Goal: Check status: Check status

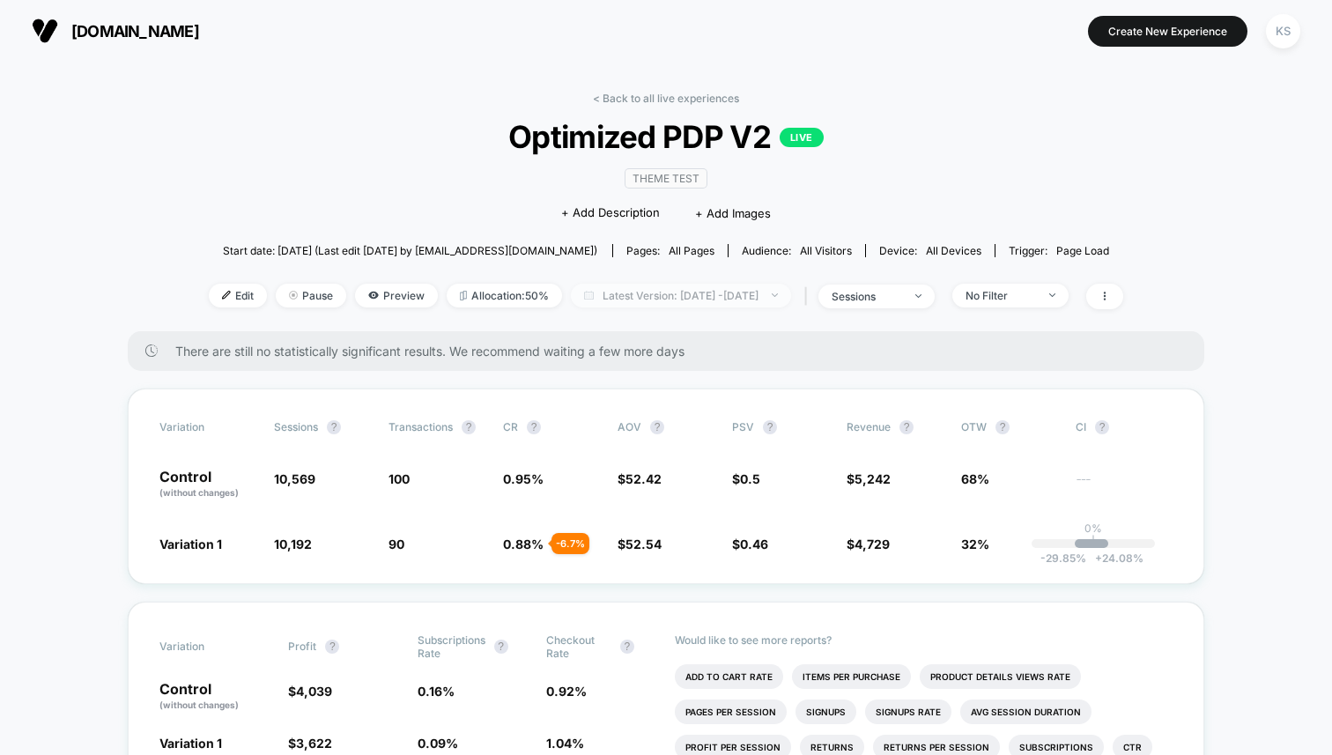
click at [709, 298] on span "Latest Version: [DATE] - [DATE]" at bounding box center [681, 296] width 220 height 24
select select "*"
select select "****"
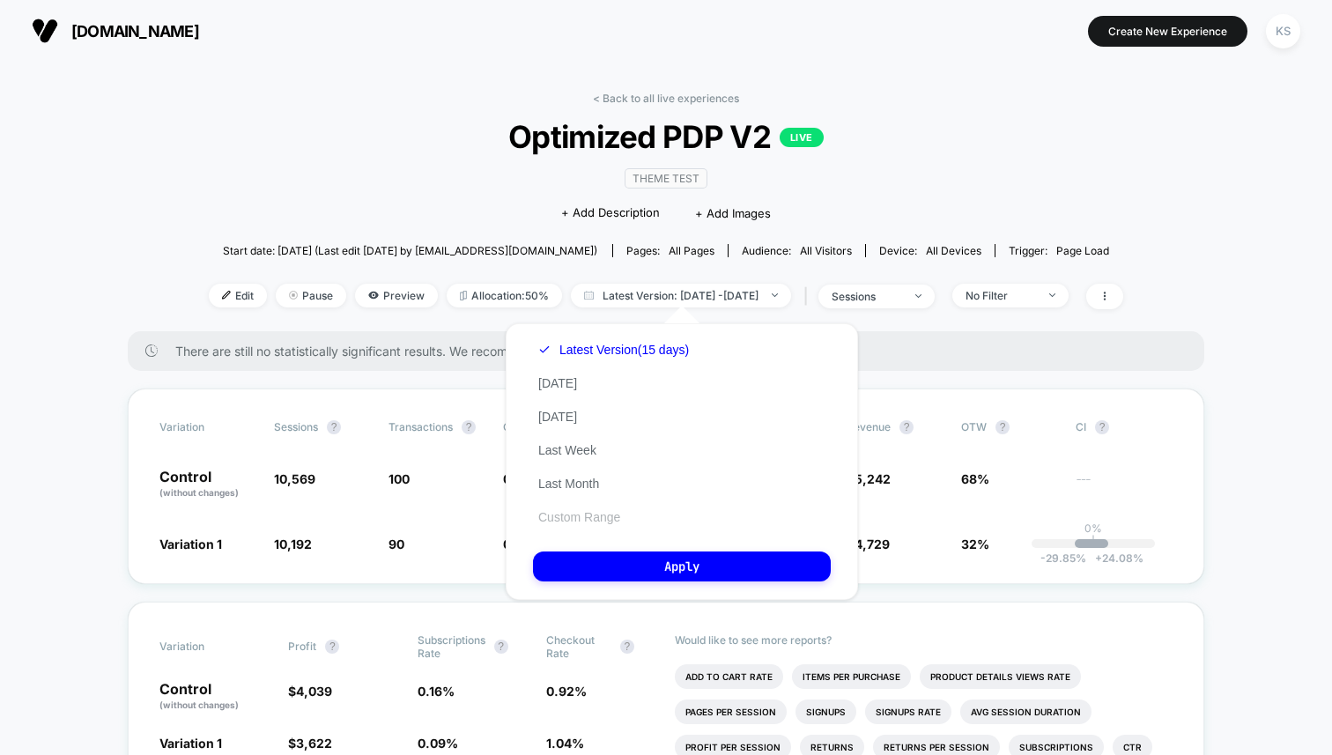
click at [579, 515] on button "Custom Range" at bounding box center [579, 517] width 92 height 16
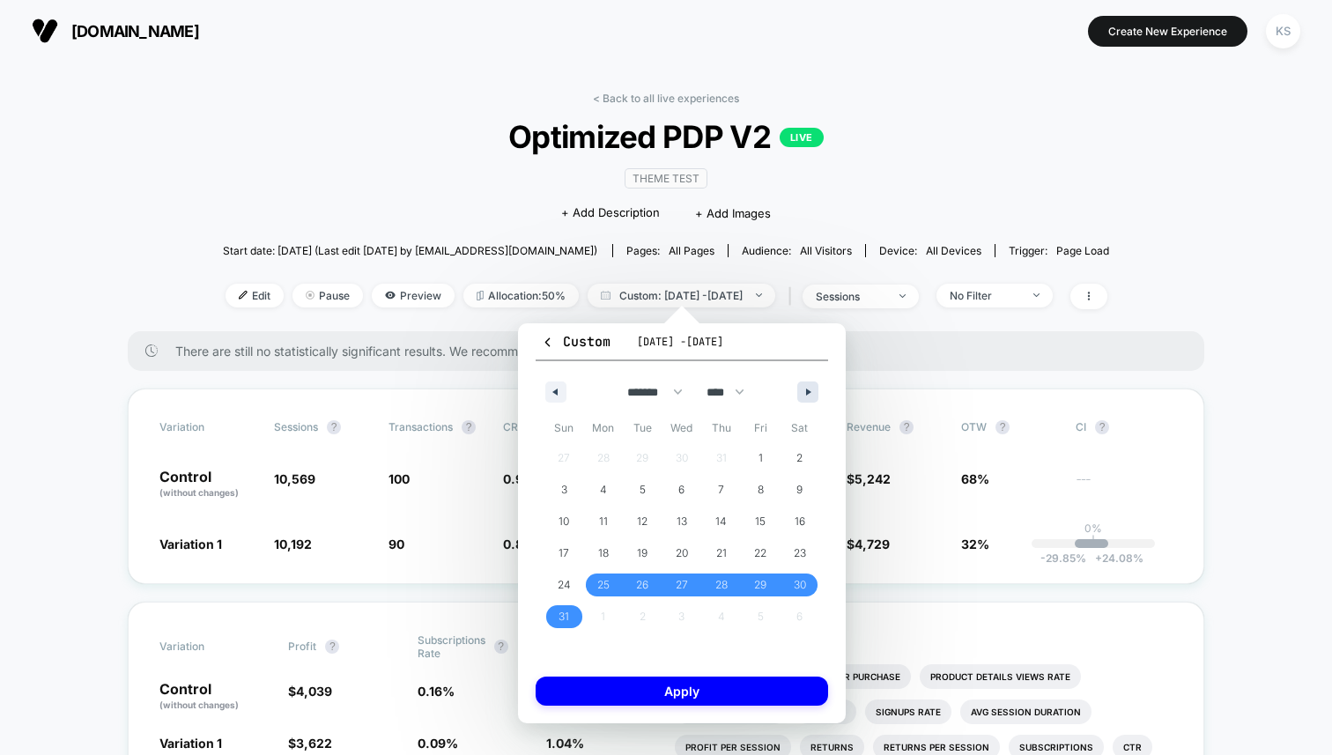
click at [814, 392] on icon "button" at bounding box center [810, 391] width 9 height 7
select select "*"
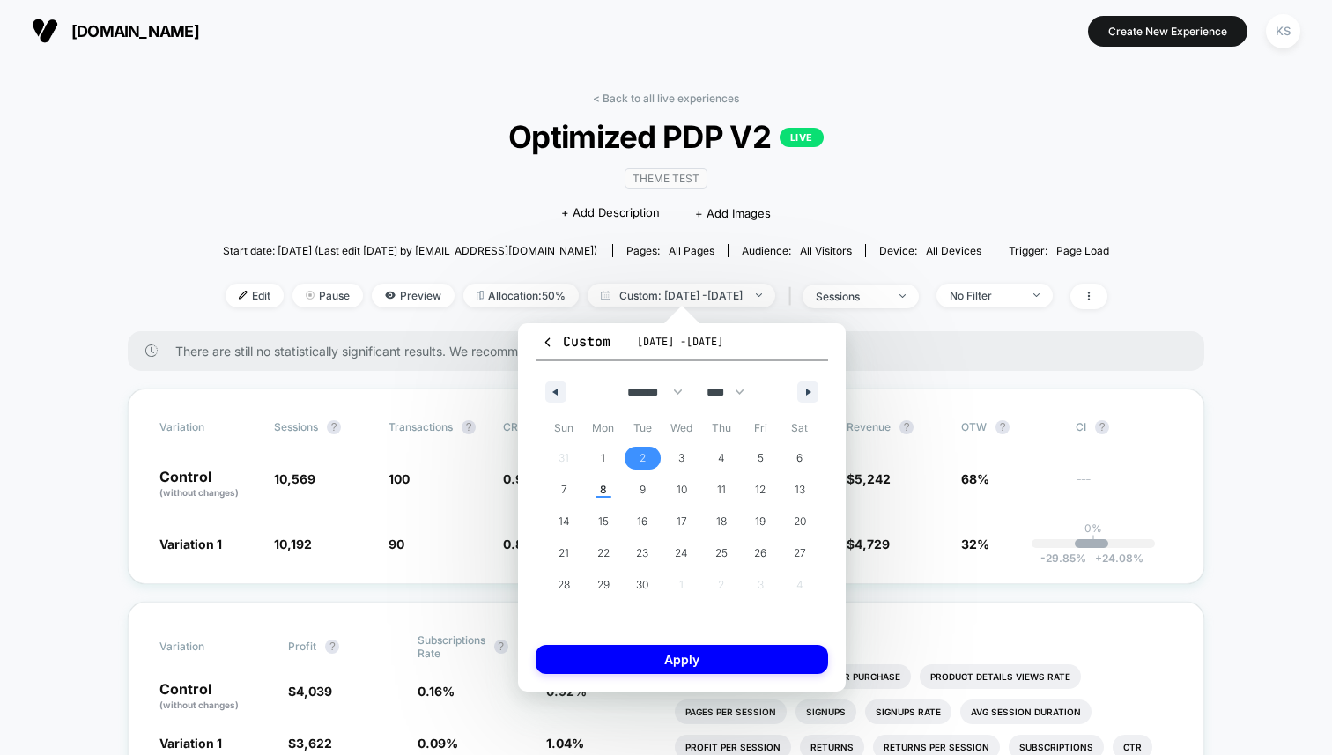
click at [642, 454] on span "2" at bounding box center [642, 458] width 6 height 32
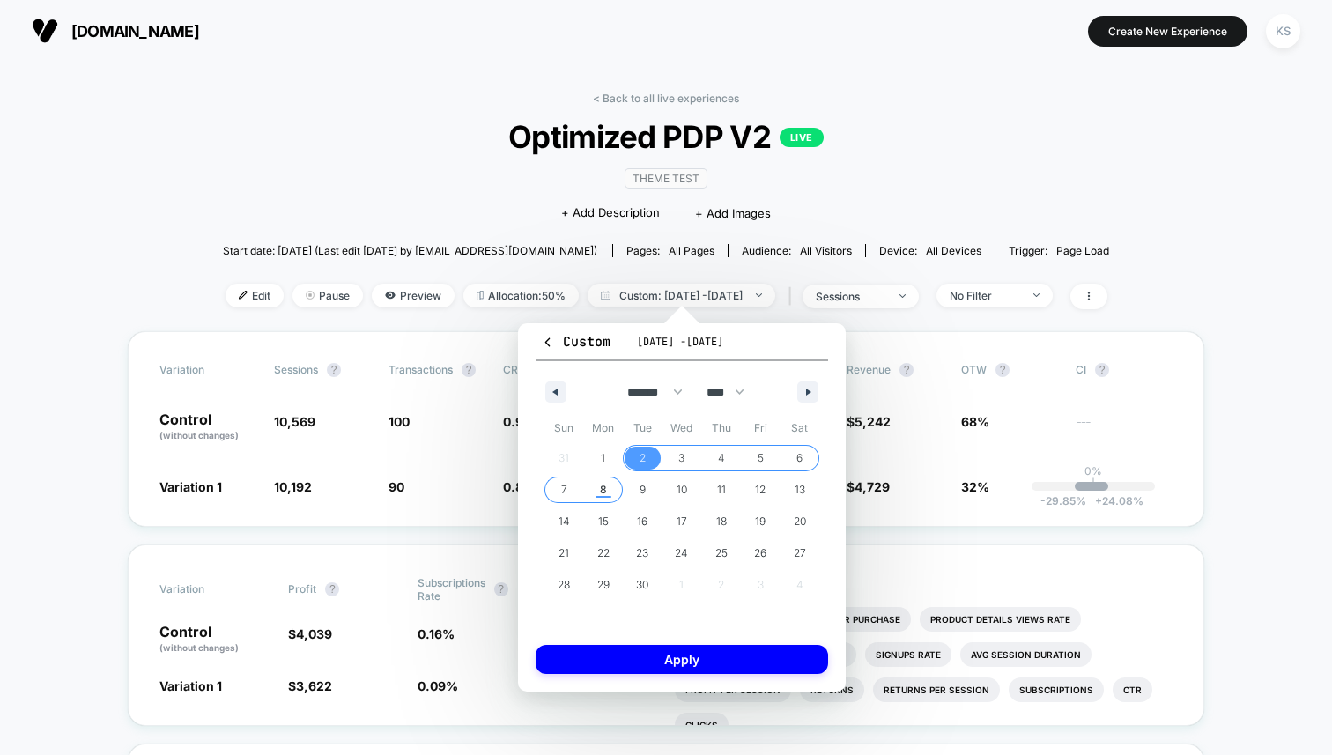
click at [603, 489] on span "8" at bounding box center [603, 490] width 7 height 32
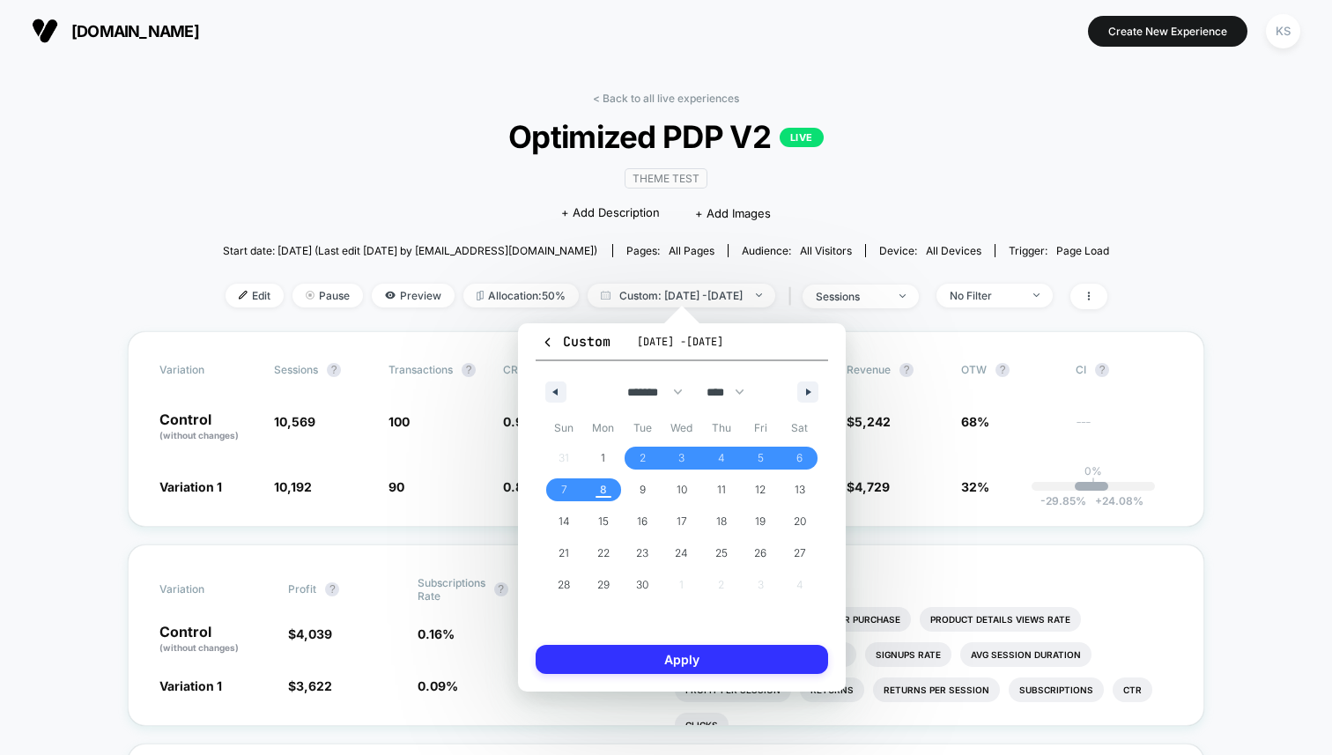
click at [676, 659] on button "Apply" at bounding box center [682, 659] width 292 height 29
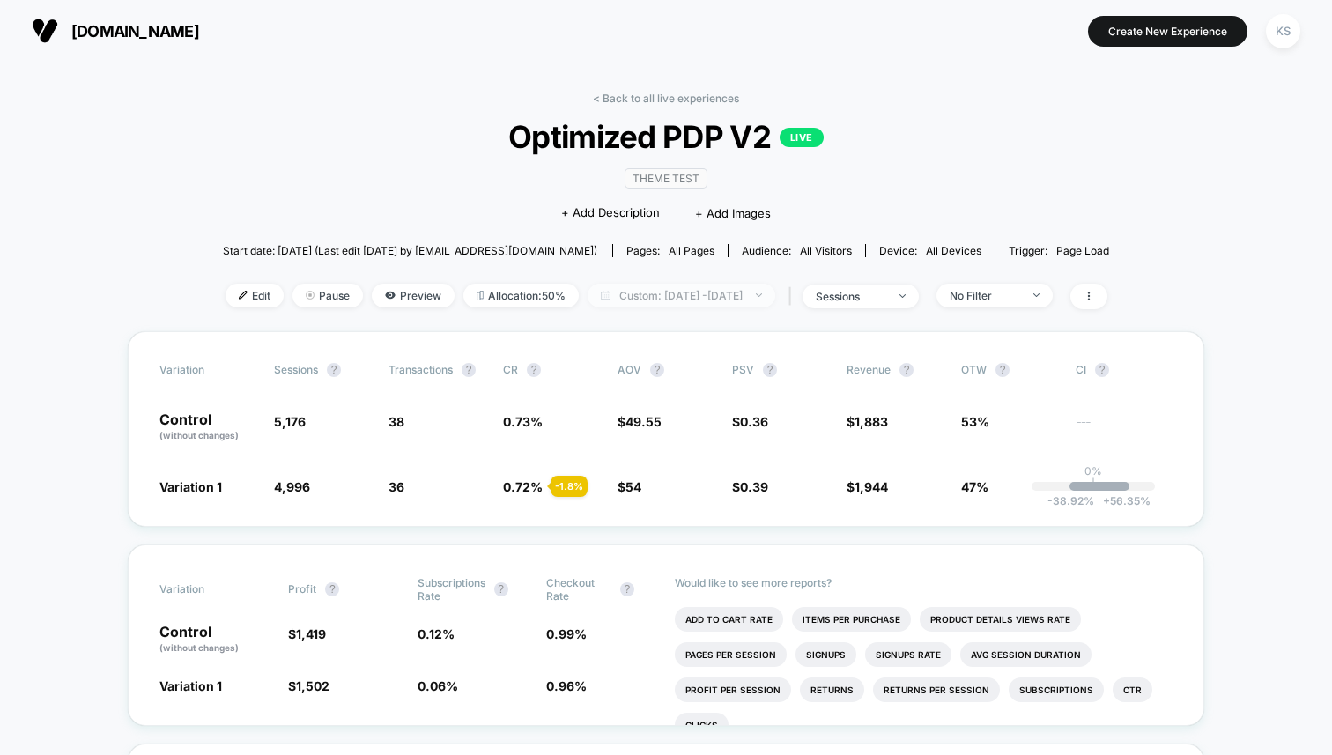
click at [673, 287] on span "Custom: [DATE] - [DATE]" at bounding box center [681, 296] width 188 height 24
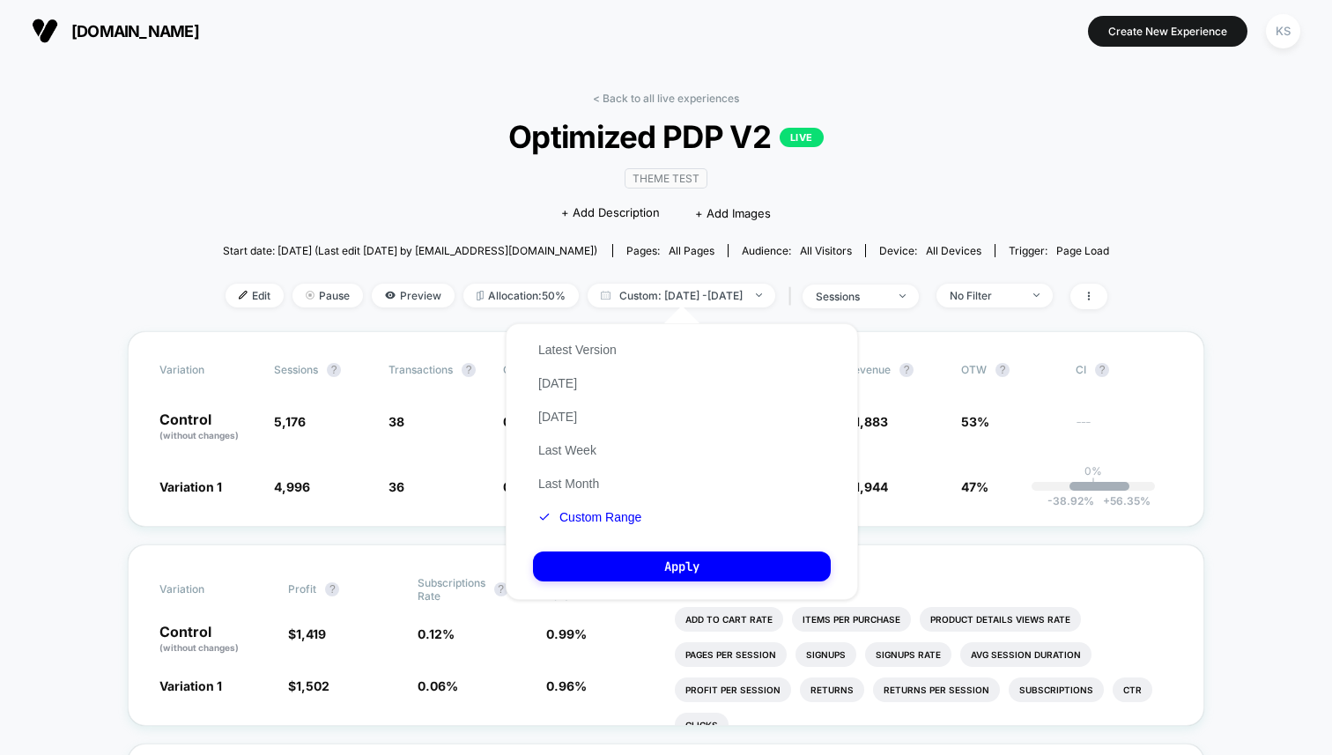
click at [607, 337] on div "Latest Version [DATE] [DATE] Last Week Last Month Custom Range" at bounding box center [590, 433] width 114 height 201
click at [586, 346] on button "Latest Version" at bounding box center [577, 350] width 89 height 16
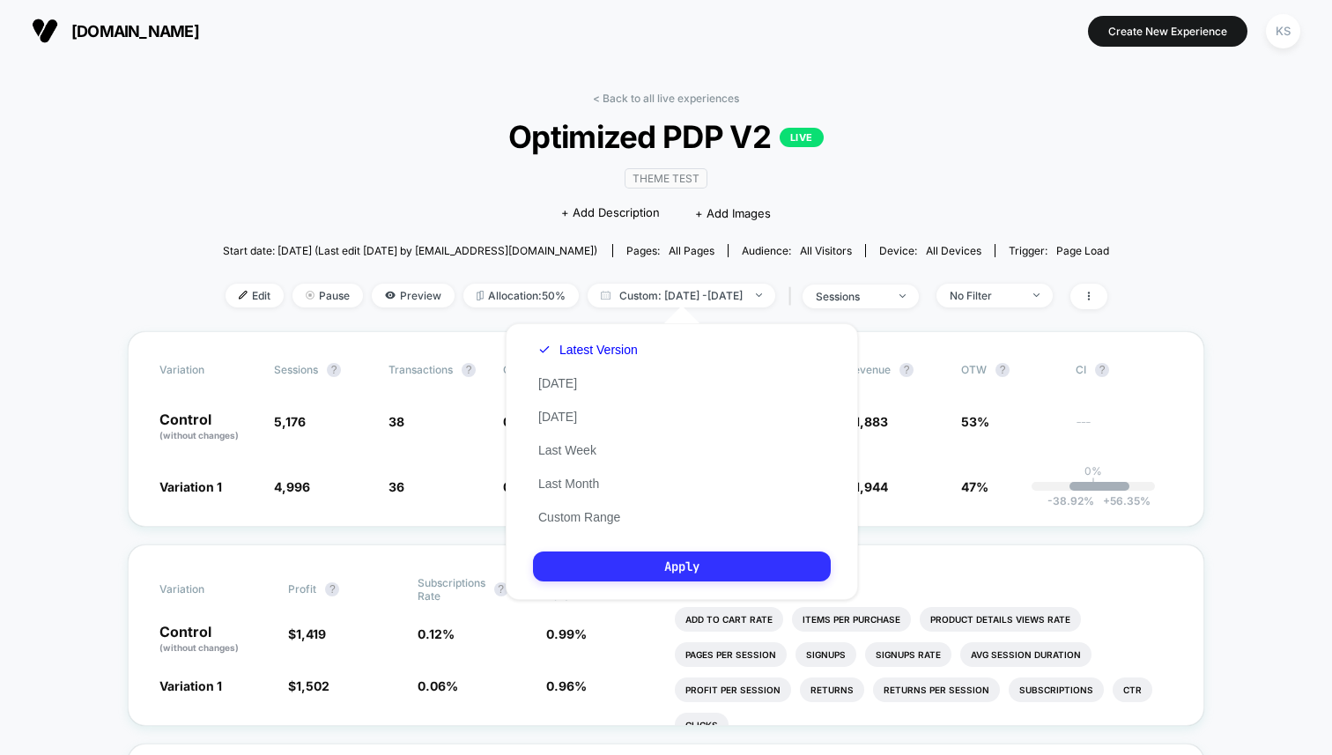
click at [618, 565] on button "Apply" at bounding box center [682, 566] width 298 height 30
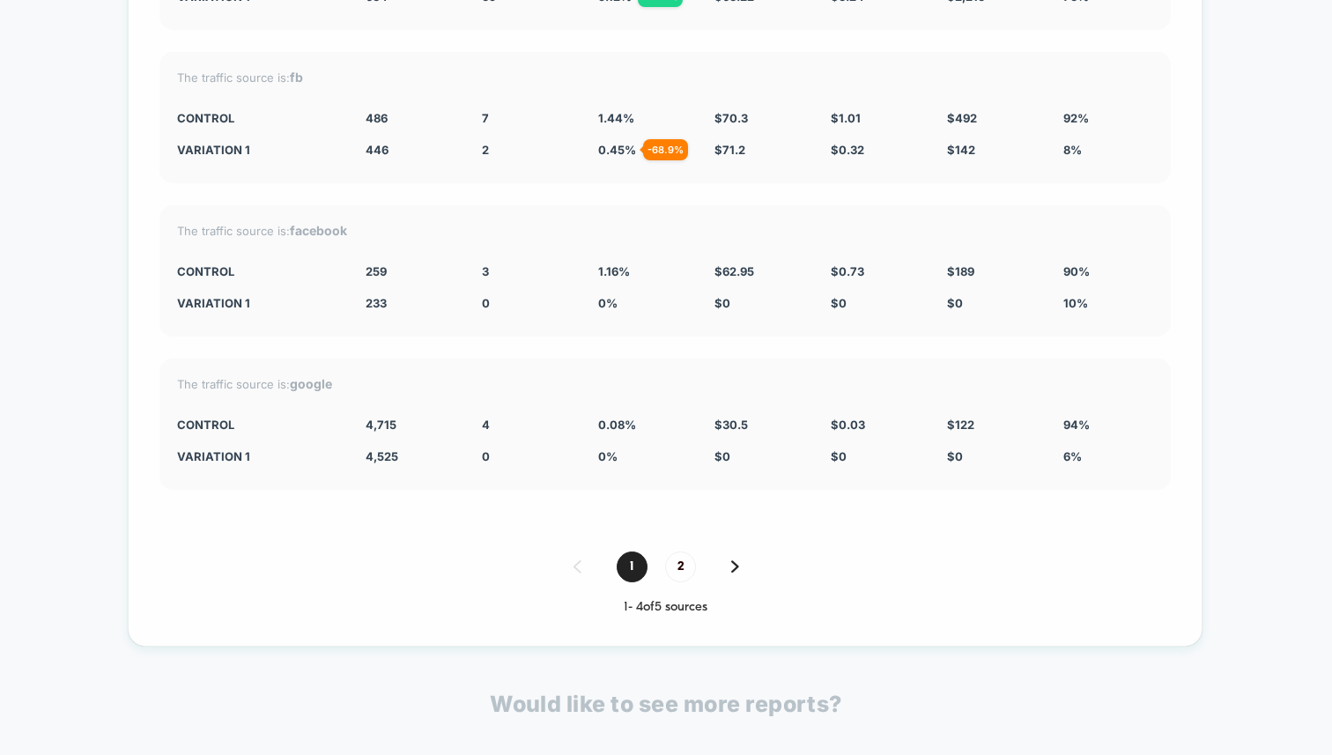
scroll to position [5101, 0]
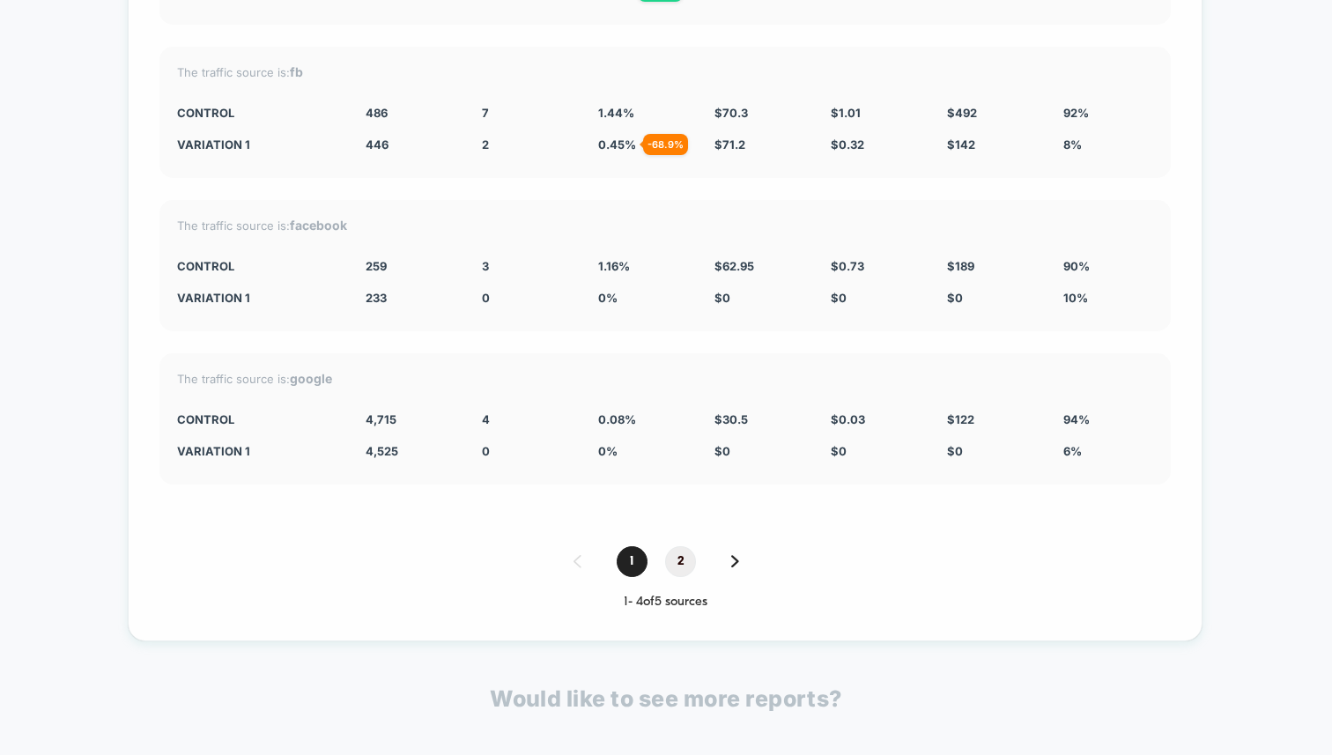
click at [678, 546] on span "2" at bounding box center [680, 561] width 31 height 31
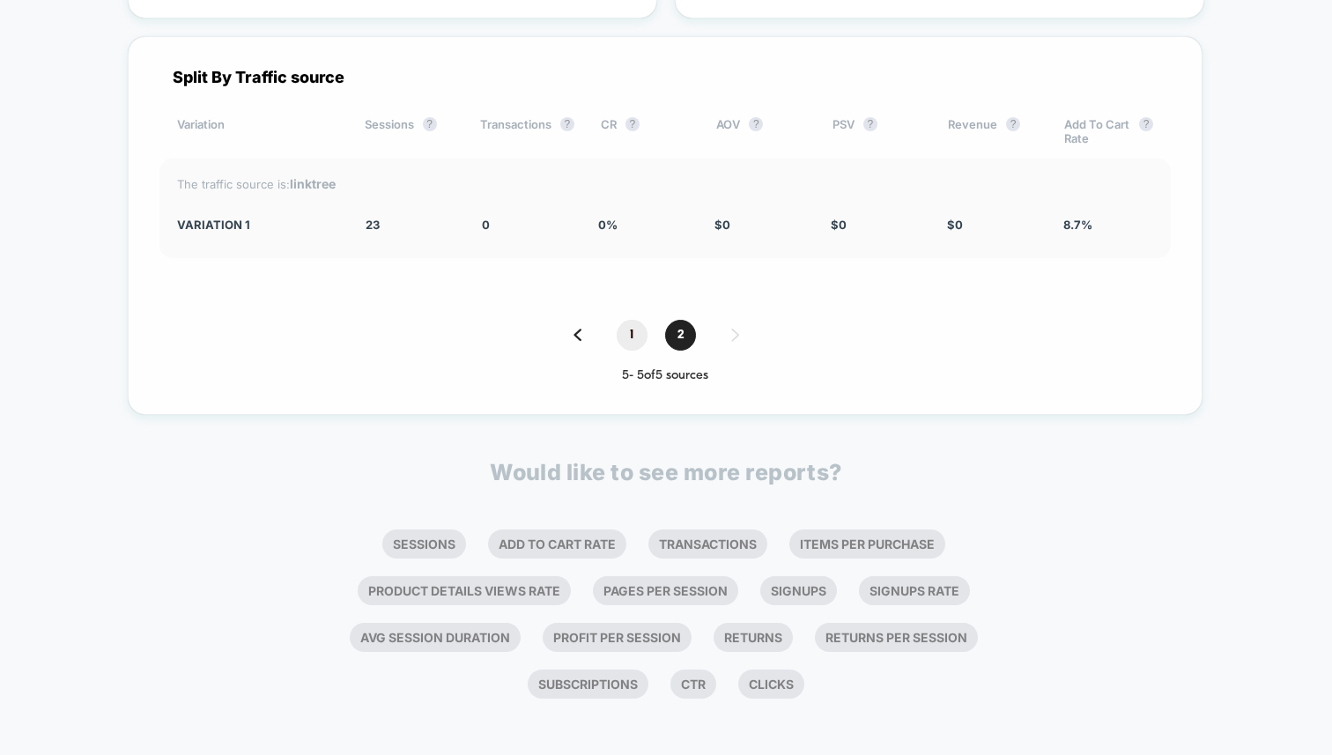
click at [642, 336] on span "1" at bounding box center [632, 335] width 31 height 31
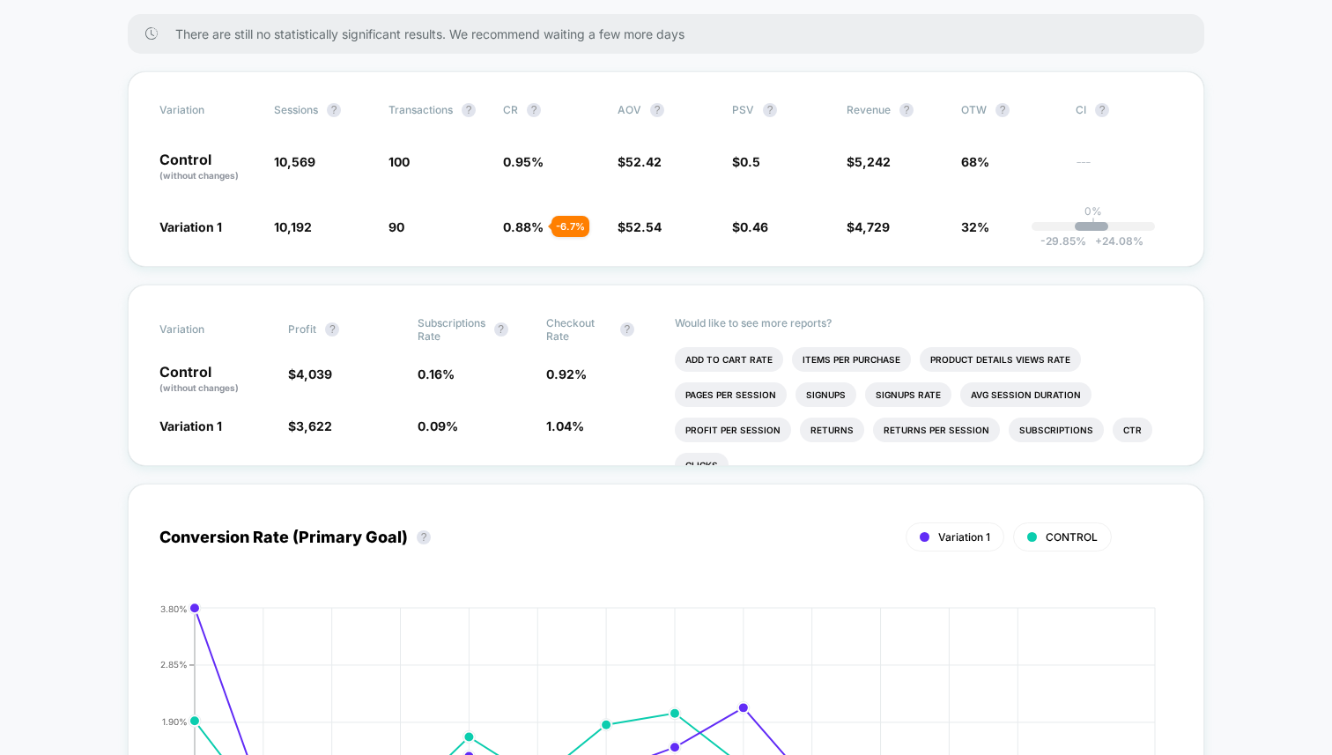
scroll to position [0, 0]
